Goal: Task Accomplishment & Management: Use online tool/utility

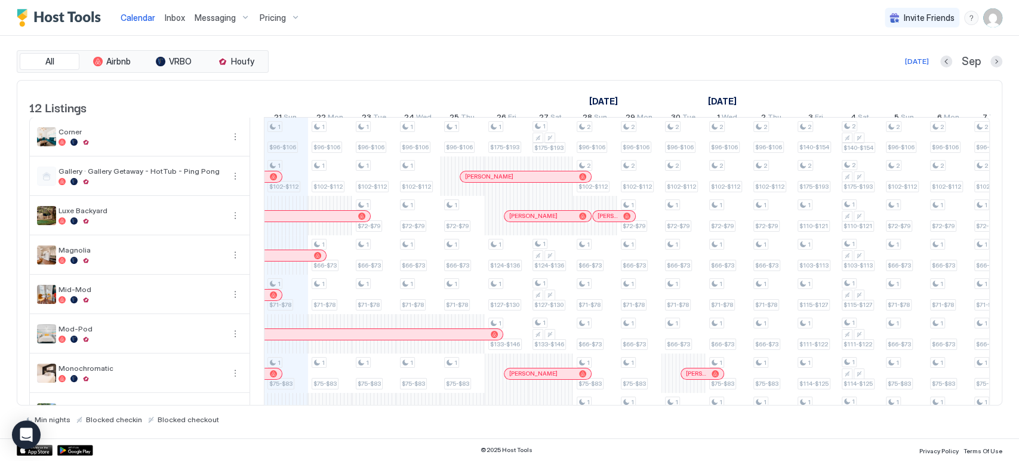
scroll to position [204, 0]
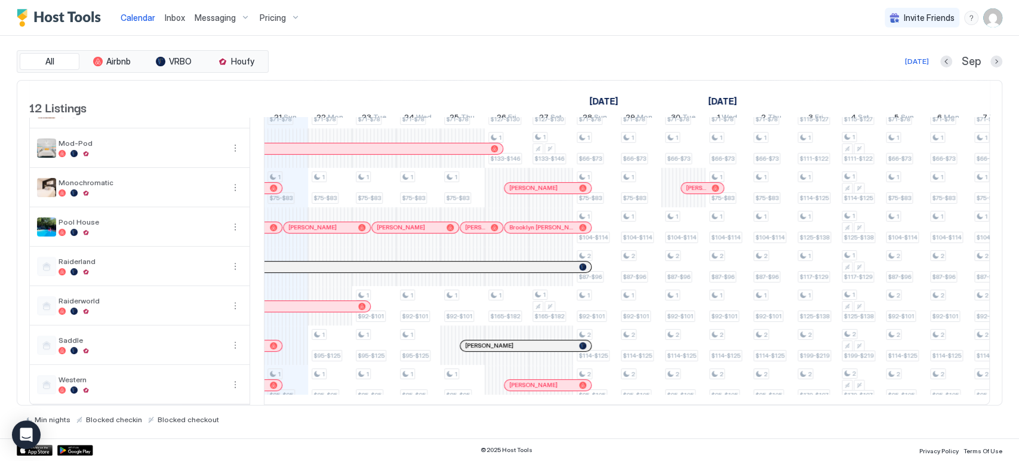
click at [533, 67] on div "[DATE] Sep" at bounding box center [636, 61] width 731 height 14
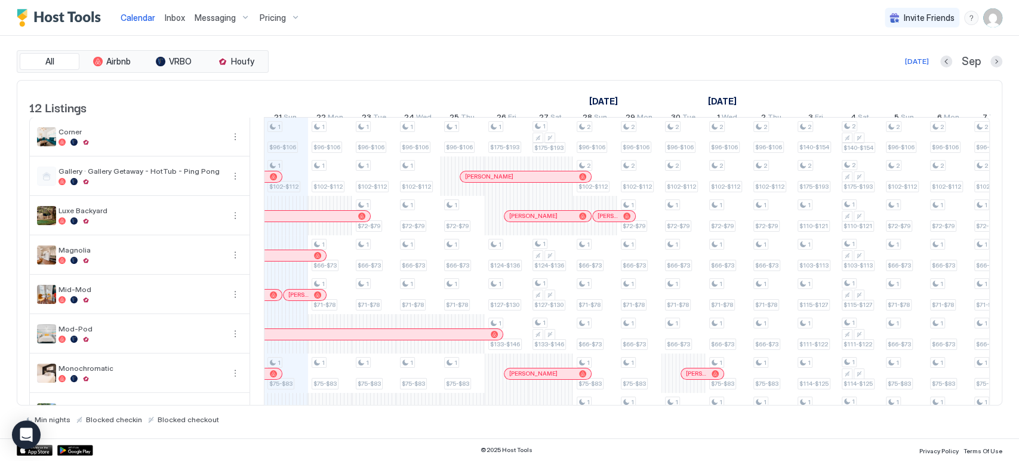
click at [621, 96] on link "[DATE]" at bounding box center [603, 101] width 35 height 17
click at [579, 50] on div "All Airbnb VRBO Houfy [DATE] Sep" at bounding box center [510, 61] width 986 height 23
click at [483, 40] on div "All Airbnb VRBO Houfy [DATE] [DATE] Listings [DATE] [DATE] 6 Sat 7 Sun 8 Mon 9 …" at bounding box center [510, 237] width 986 height 402
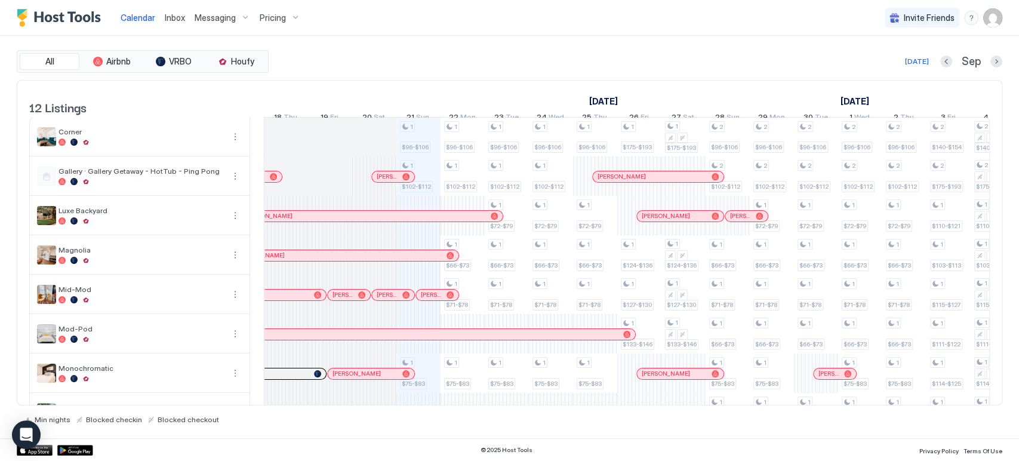
scroll to position [204, 0]
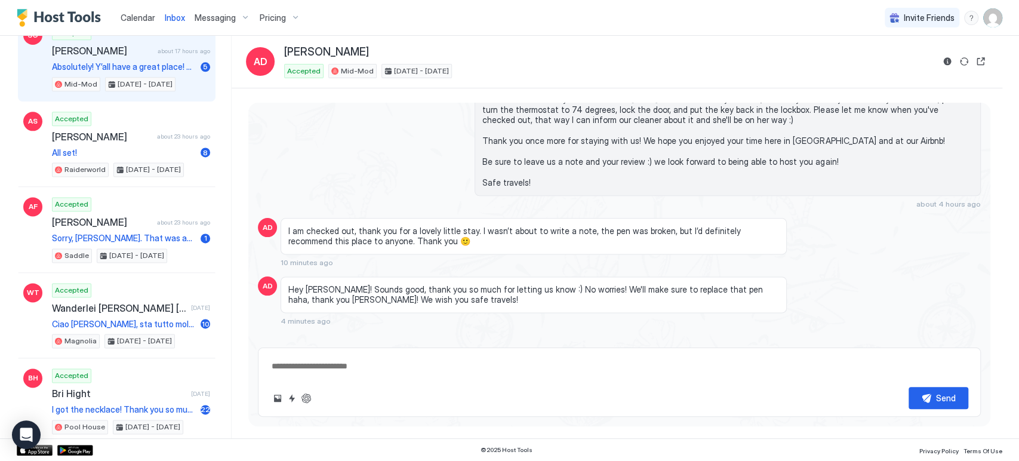
scroll to position [1039, 0]
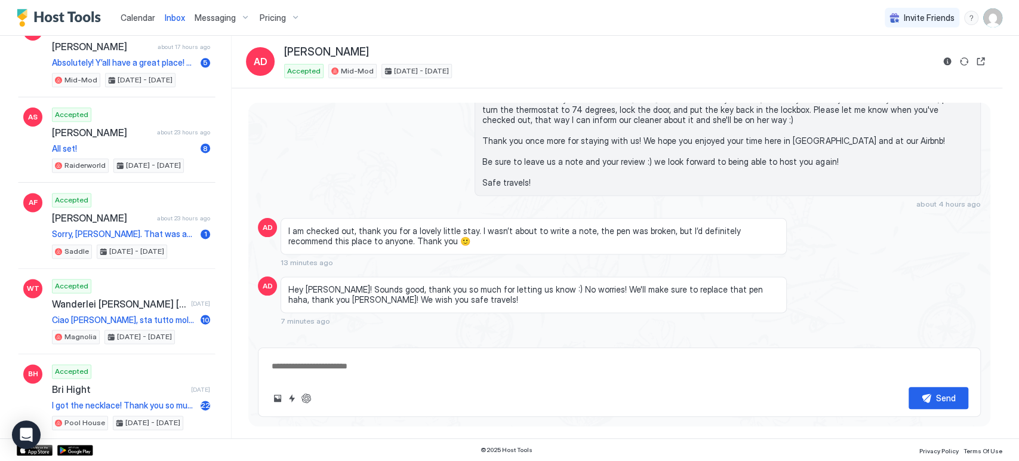
type textarea "*"
